Goal: Task Accomplishment & Management: Complete application form

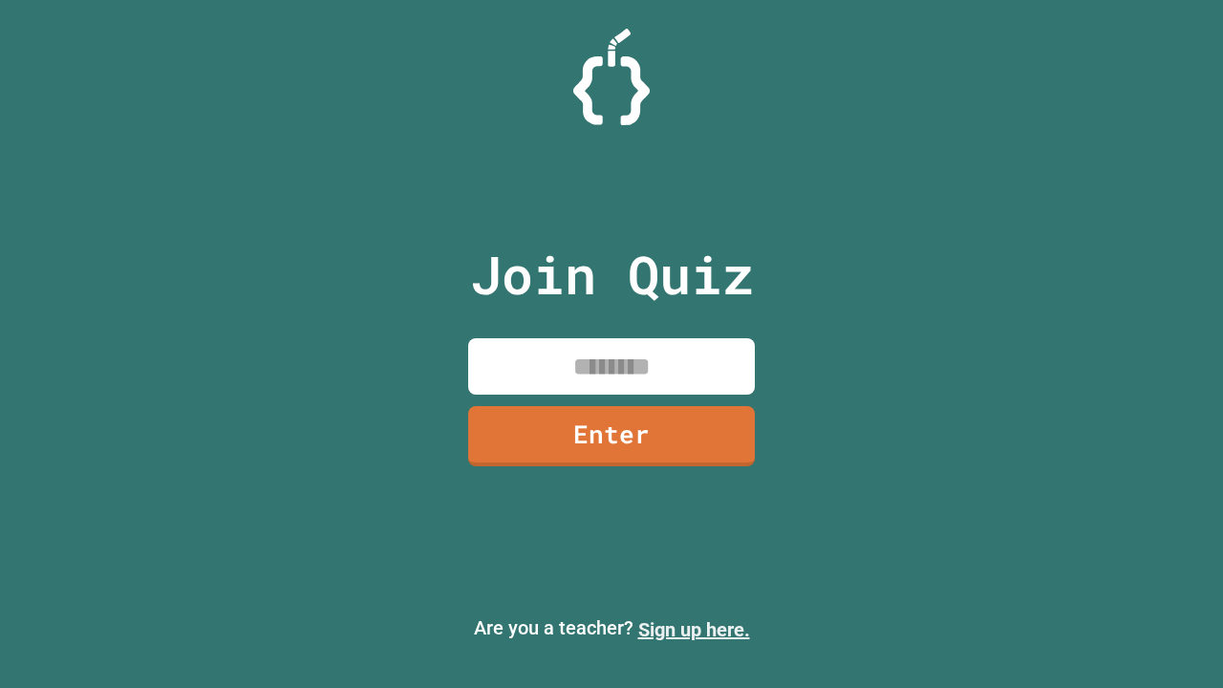
click at [693, 629] on link "Sign up here." at bounding box center [694, 629] width 112 height 23
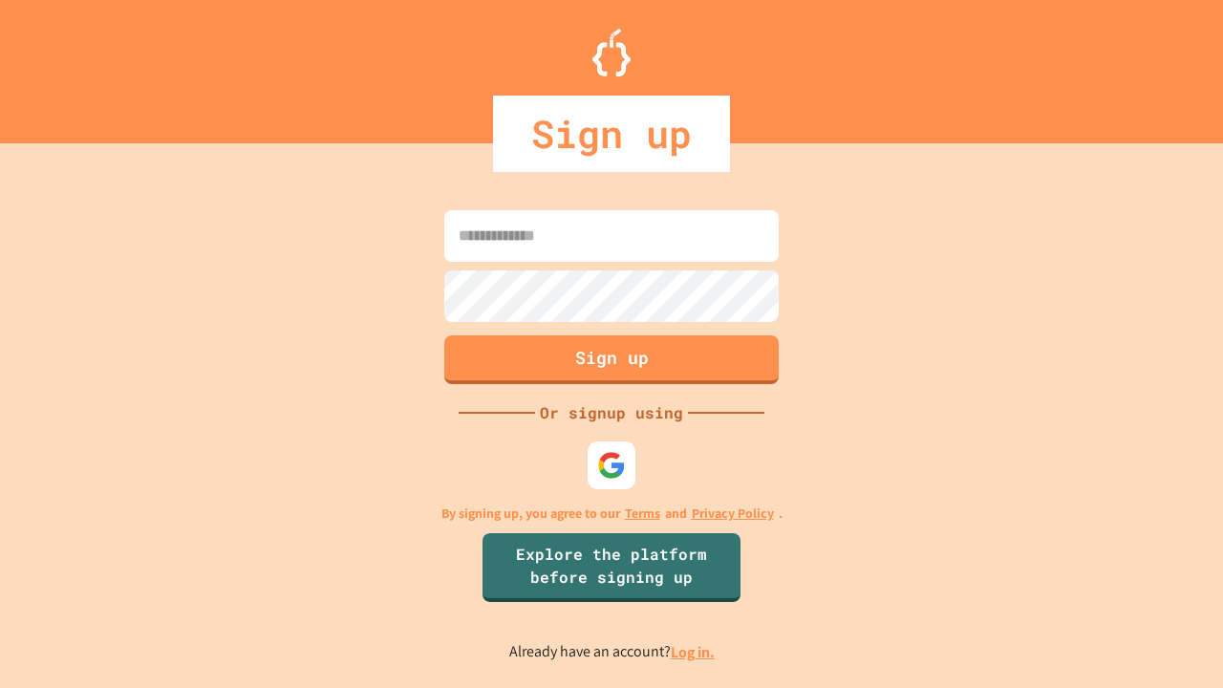
click at [693, 651] on link "Log in." at bounding box center [693, 652] width 44 height 20
